Goal: Information Seeking & Learning: Learn about a topic

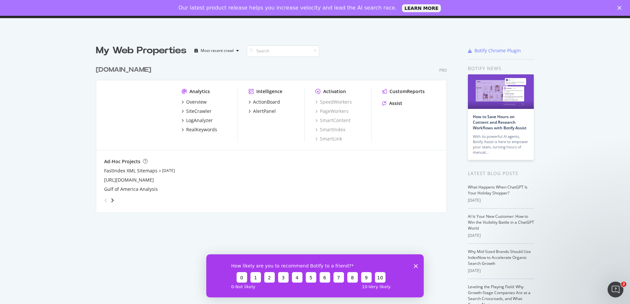
click at [418, 267] on div "How likely are you to recommend Botify to a friend? 0 1 2 3 4 5 6 7 8 9 10 0 - …" at bounding box center [314, 275] width 217 height 43
click at [415, 265] on icon "Close survey" at bounding box center [416, 266] width 4 height 4
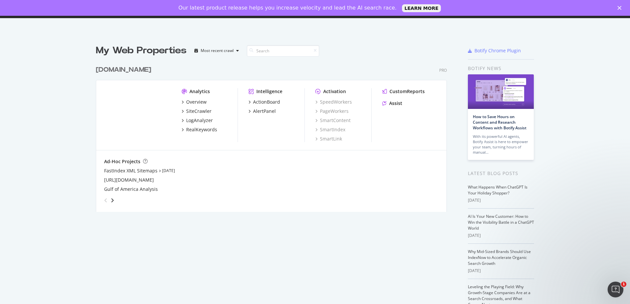
click at [618, 7] on icon "Close" at bounding box center [619, 8] width 4 height 4
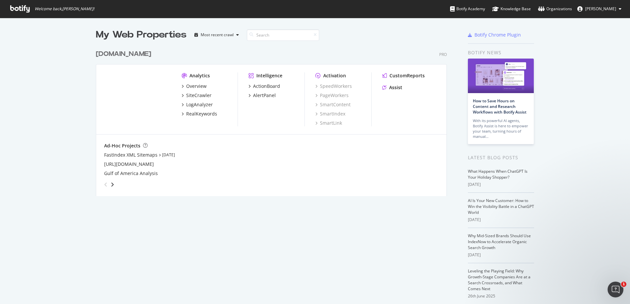
click at [112, 75] on img "grid" at bounding box center [137, 98] width 67 height 53
click at [198, 87] on div "Overview" at bounding box center [196, 86] width 20 height 7
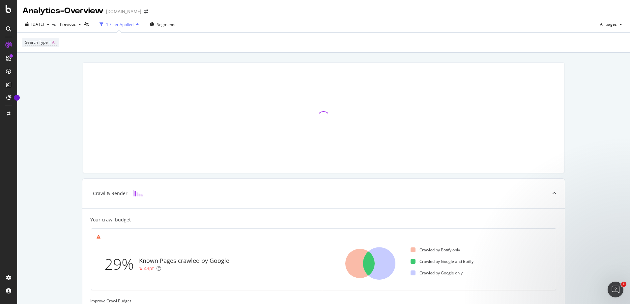
click at [261, 74] on div at bounding box center [323, 118] width 481 height 110
click at [29, 73] on div "ActionBoard" at bounding box center [37, 75] width 26 height 7
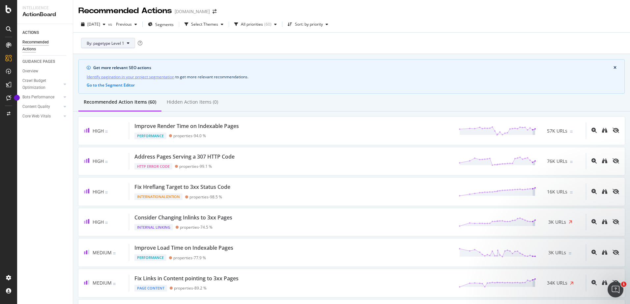
click at [122, 42] on span "By: pagetype Level 1" at bounding box center [106, 44] width 38 height 6
click at [172, 46] on div "By: pagetype Level 1" at bounding box center [351, 43] width 546 height 21
click at [37, 61] on div "Overview" at bounding box center [33, 62] width 19 height 7
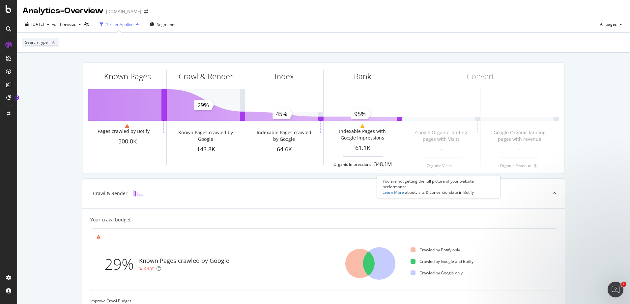
click at [475, 116] on span at bounding box center [441, 118] width 78 height 110
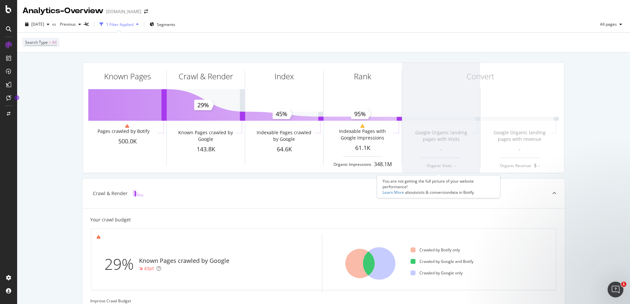
click at [444, 142] on span at bounding box center [441, 118] width 78 height 110
click at [456, 112] on span at bounding box center [441, 118] width 78 height 110
click at [456, 111] on span at bounding box center [441, 118] width 78 height 110
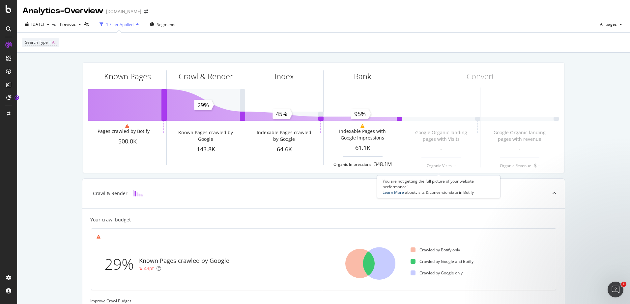
click at [392, 192] on link "Learn More" at bounding box center [392, 193] width 21 height 6
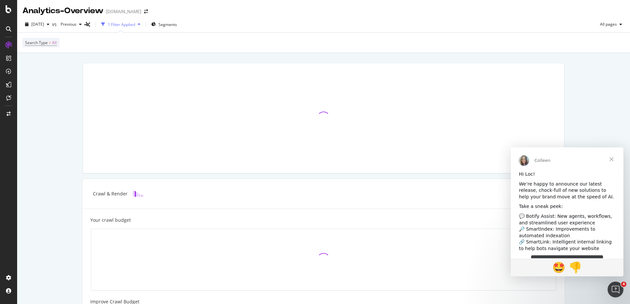
click at [607, 159] on span "Close" at bounding box center [611, 160] width 24 height 24
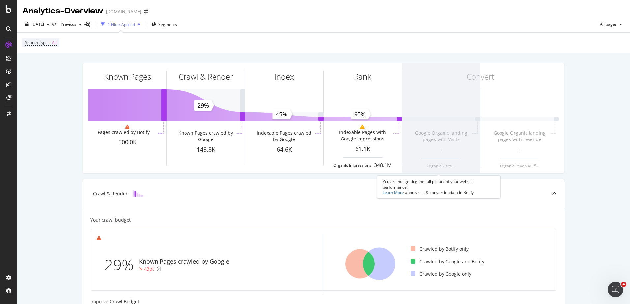
click at [427, 119] on span at bounding box center [441, 118] width 78 height 110
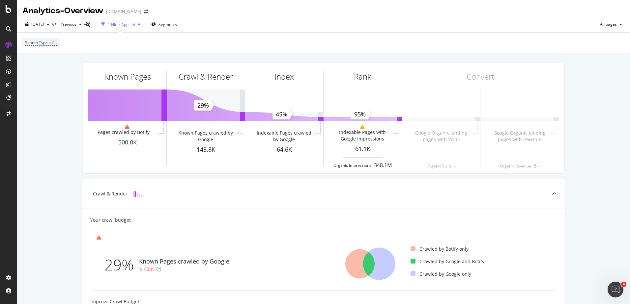
click at [134, 24] on div "1 Filter Applied" at bounding box center [121, 25] width 27 height 6
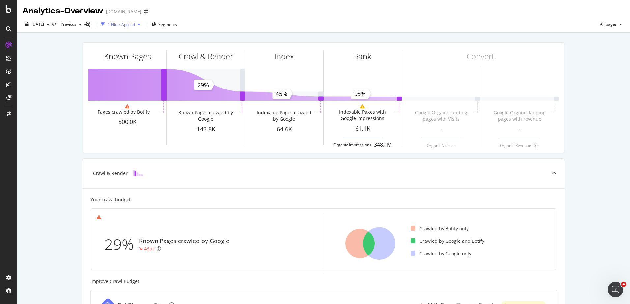
click at [134, 24] on div "1 Filter Applied" at bounding box center [121, 25] width 27 height 6
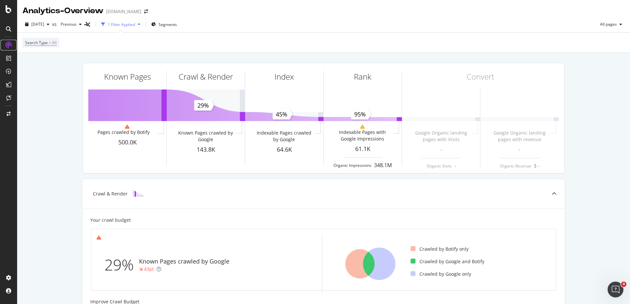
click at [6, 46] on icon at bounding box center [8, 45] width 7 height 7
click at [7, 59] on icon at bounding box center [8, 58] width 5 height 5
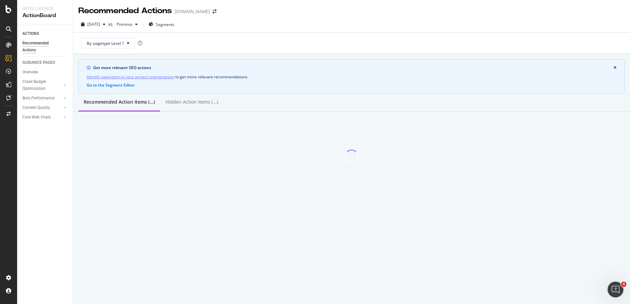
click at [55, 192] on div "ACTIONS Recommended Actions GUIDANCE PAGES Overview Crawl Budget Optimization L…" at bounding box center [45, 164] width 56 height 279
click at [31, 182] on div "ACTIONS Recommended Actions GUIDANCE PAGES Overview Crawl Budget Optimization L…" at bounding box center [45, 164] width 56 height 279
click at [35, 60] on div "Overview" at bounding box center [33, 62] width 19 height 7
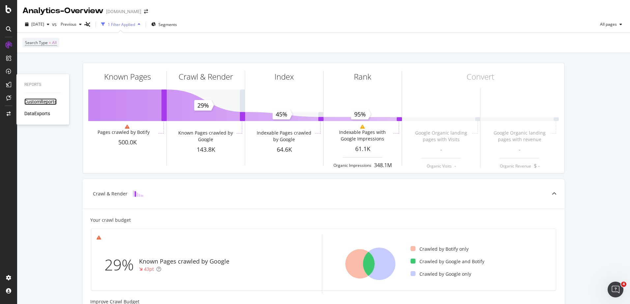
click at [33, 100] on div "CustomReports" at bounding box center [40, 101] width 32 height 7
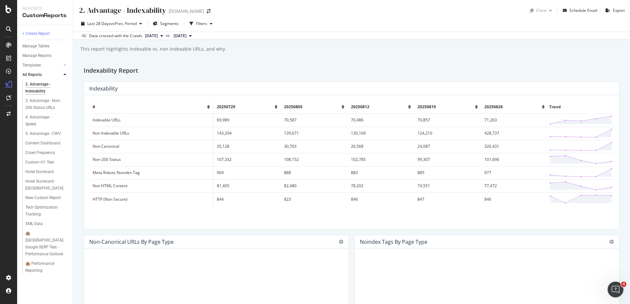
click at [612, 69] on div "Indexability Report" at bounding box center [352, 71] width 536 height 11
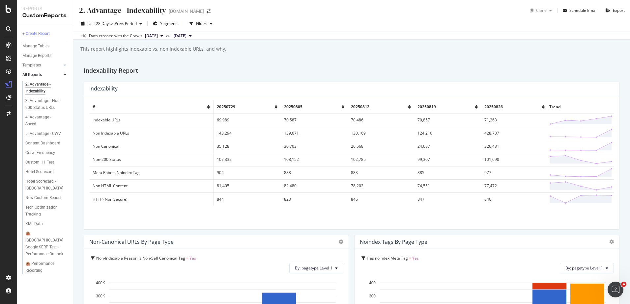
click at [619, 79] on div "2. Advantage - Indexability 2. Advantage - Indexability hyatt.com Clone Schedul…" at bounding box center [351, 152] width 557 height 304
click at [201, 25] on div "Filters" at bounding box center [201, 24] width 11 height 6
click at [193, 24] on icon "button" at bounding box center [191, 24] width 4 height 4
click at [204, 20] on div "Filters" at bounding box center [201, 24] width 28 height 10
